Goal: Task Accomplishment & Management: Manage account settings

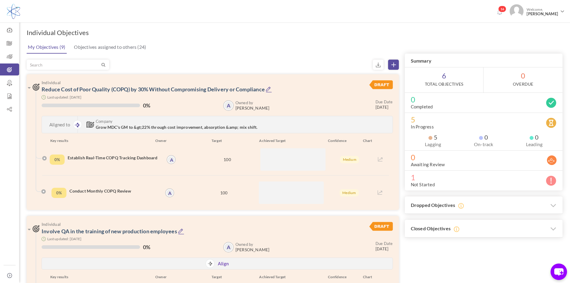
click at [336, 50] on div "My Objectives (9) Objectives assigned to others (24)" at bounding box center [293, 47] width 537 height 14
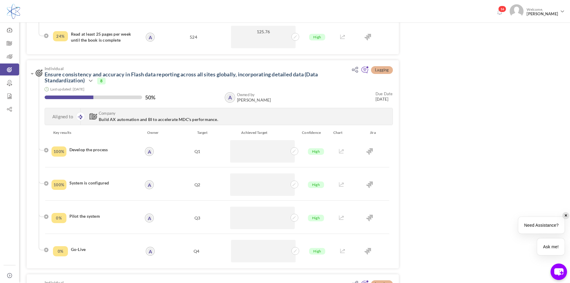
scroll to position [1077, 0]
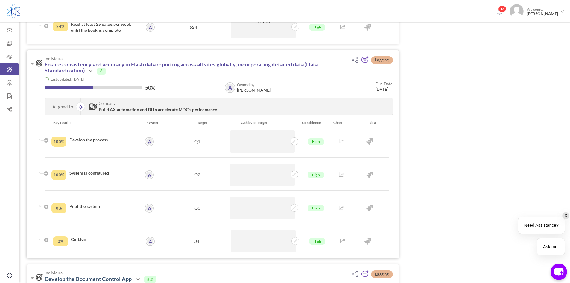
click at [143, 65] on link "Ensure consistency and accuracy in Flash data reporting across all sites global…" at bounding box center [181, 67] width 273 height 13
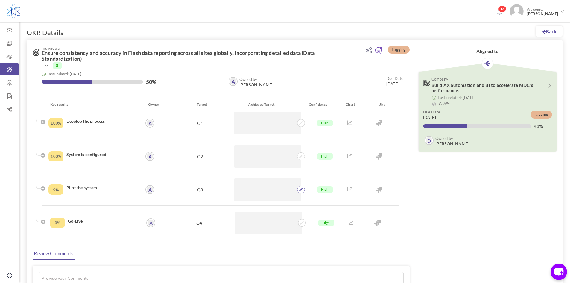
click at [300, 193] on span at bounding box center [301, 189] width 8 height 8
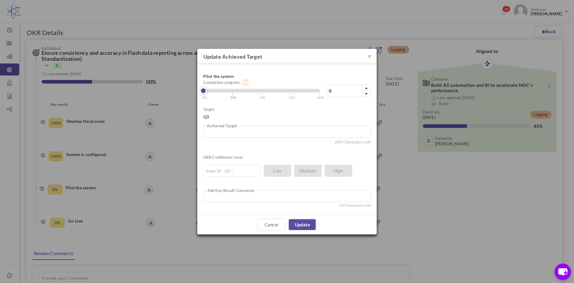
click at [234, 92] on span "| 25%" at bounding box center [234, 96] width 5 height 10
type input "25"
click at [301, 225] on link "Update" at bounding box center [302, 224] width 27 height 11
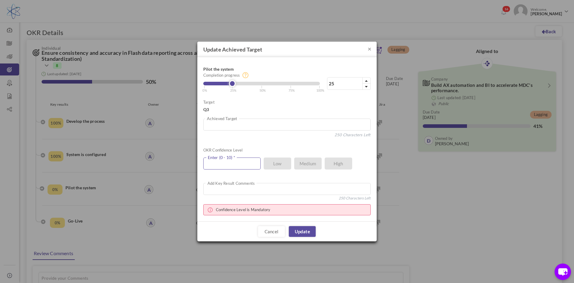
click at [246, 162] on input "text" at bounding box center [231, 163] width 57 height 12
type input "8"
click at [304, 228] on link "Update" at bounding box center [302, 231] width 27 height 11
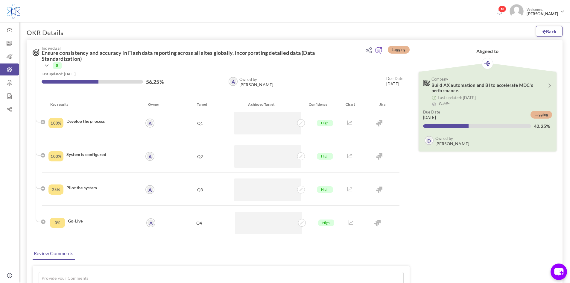
click at [546, 35] on link "Back" at bounding box center [549, 31] width 27 height 10
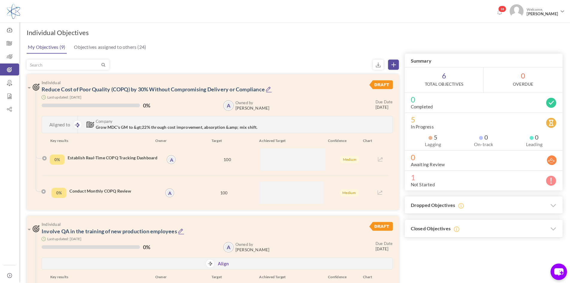
click at [552, 184] on icon at bounding box center [550, 180] width 11 height 11
